Goal: Task Accomplishment & Management: Manage account settings

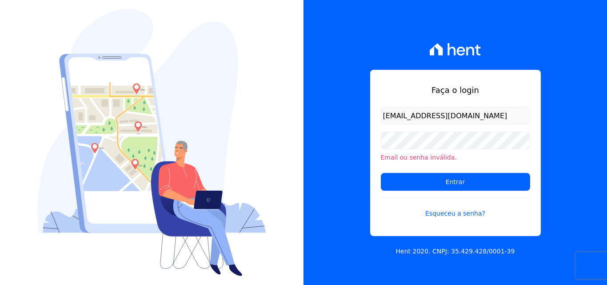
click at [475, 111] on input "[EMAIL_ADDRESS][DOMAIN_NAME]" at bounding box center [455, 116] width 149 height 18
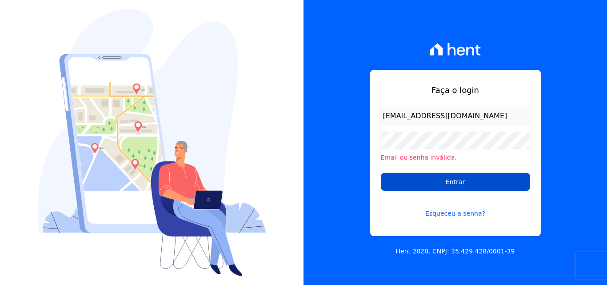
click at [473, 180] on input "Entrar" at bounding box center [455, 182] width 149 height 18
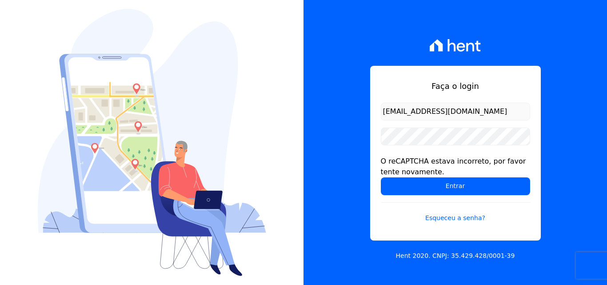
click at [469, 106] on input "[EMAIL_ADDRESS][DOMAIN_NAME]" at bounding box center [455, 112] width 149 height 18
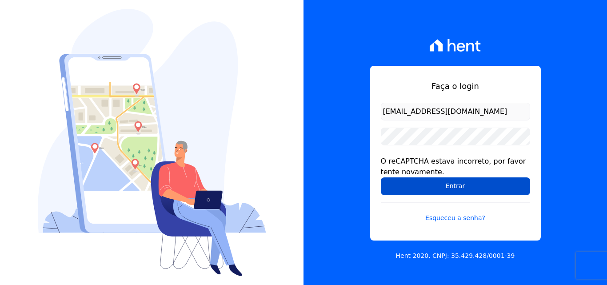
click at [428, 186] on input "Entrar" at bounding box center [455, 186] width 149 height 18
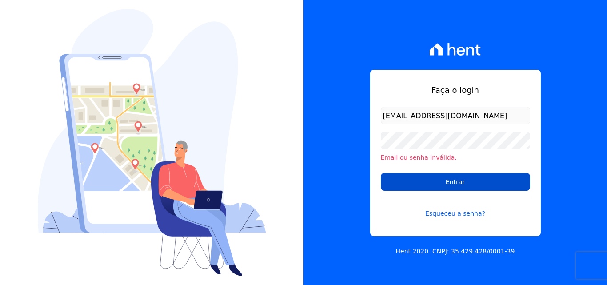
click at [450, 183] on input "Entrar" at bounding box center [455, 182] width 149 height 18
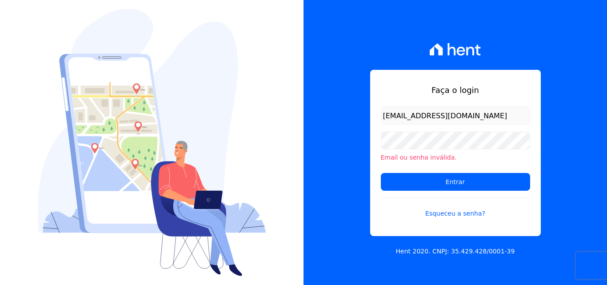
click at [431, 119] on input "[EMAIL_ADDRESS][DOMAIN_NAME]" at bounding box center [455, 116] width 149 height 18
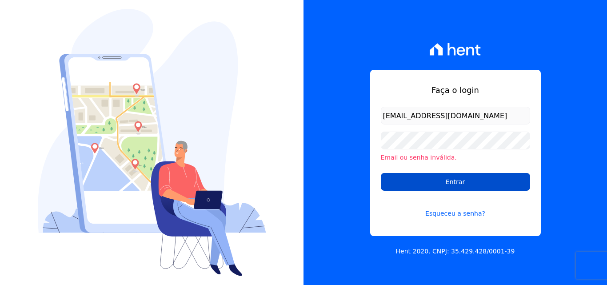
click at [476, 182] on input "Entrar" at bounding box center [455, 182] width 149 height 18
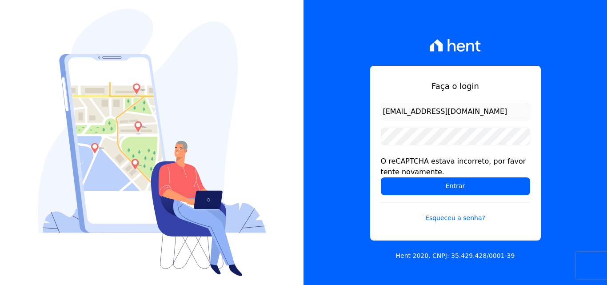
click at [454, 108] on input "[EMAIL_ADDRESS][DOMAIN_NAME]" at bounding box center [455, 112] width 149 height 18
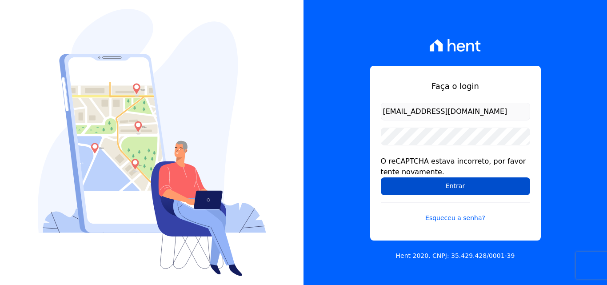
click at [489, 187] on input "Entrar" at bounding box center [455, 186] width 149 height 18
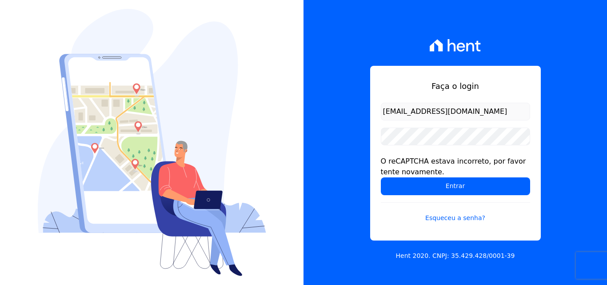
click at [504, 118] on input "[EMAIL_ADDRESS][DOMAIN_NAME]" at bounding box center [455, 112] width 149 height 18
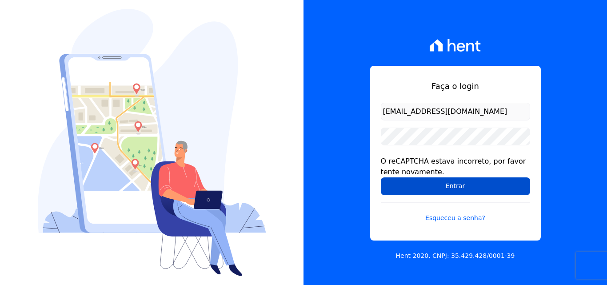
click at [471, 186] on input "Entrar" at bounding box center [455, 186] width 149 height 18
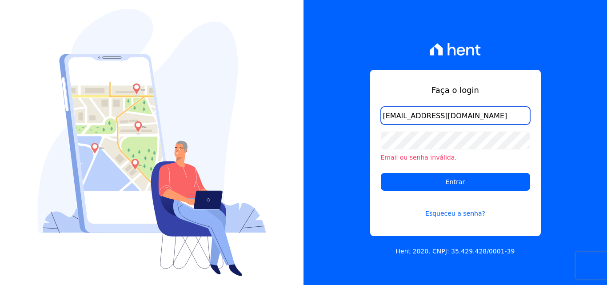
click at [444, 120] on input "[EMAIL_ADDRESS][DOMAIN_NAME]" at bounding box center [455, 116] width 149 height 18
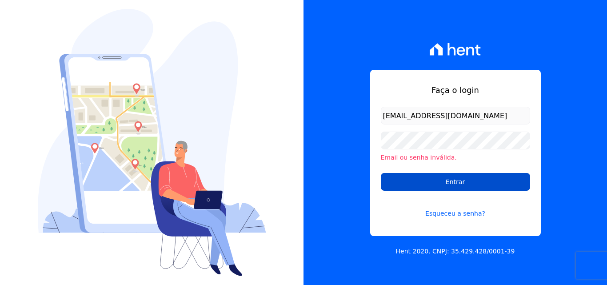
click at [453, 183] on input "Entrar" at bounding box center [455, 182] width 149 height 18
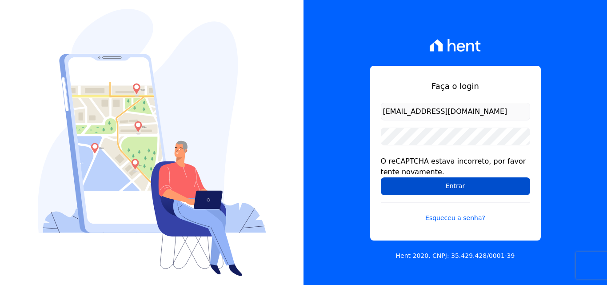
click at [459, 181] on input "Entrar" at bounding box center [455, 186] width 149 height 18
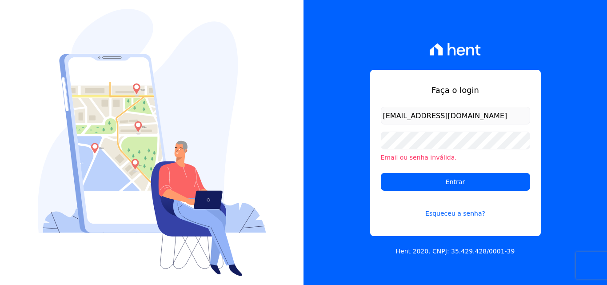
click at [475, 121] on input "[EMAIL_ADDRESS][DOMAIN_NAME]" at bounding box center [455, 116] width 149 height 18
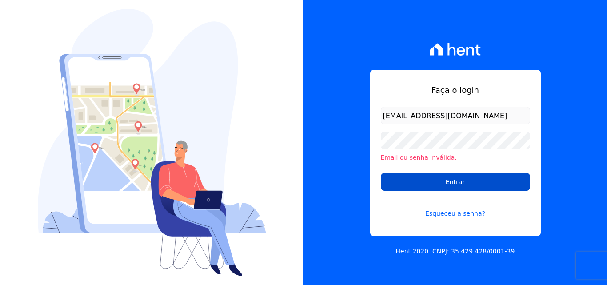
click at [494, 182] on input "Entrar" at bounding box center [455, 182] width 149 height 18
click at [435, 177] on input "Entrar" at bounding box center [455, 182] width 149 height 18
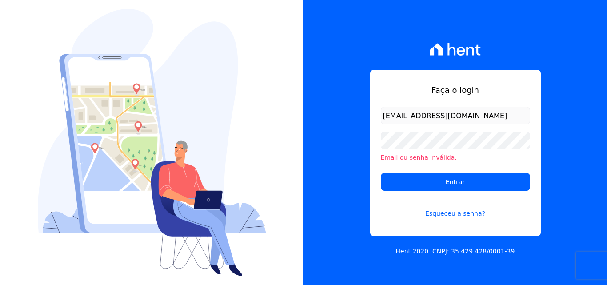
click at [465, 113] on input "[EMAIL_ADDRESS][DOMAIN_NAME]" at bounding box center [455, 116] width 149 height 18
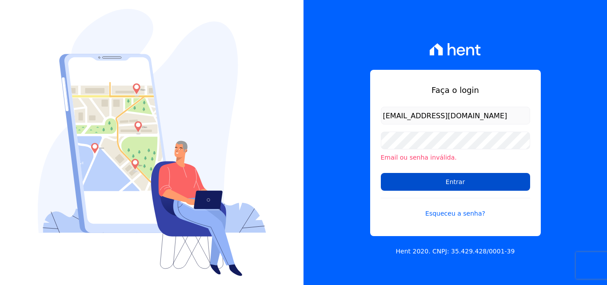
click at [485, 182] on input "Entrar" at bounding box center [455, 182] width 149 height 18
